Goal: Find specific page/section: Find specific page/section

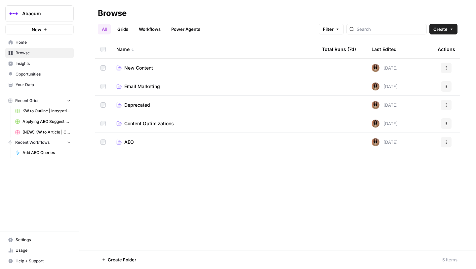
click at [29, 54] on span "Browse" at bounding box center [43, 53] width 55 height 6
click at [27, 63] on span "Insights" at bounding box center [43, 64] width 55 height 6
